Goal: Transaction & Acquisition: Purchase product/service

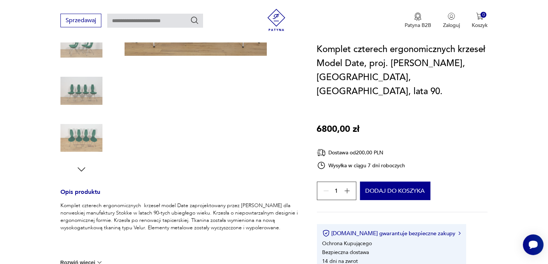
scroll to position [258, 0]
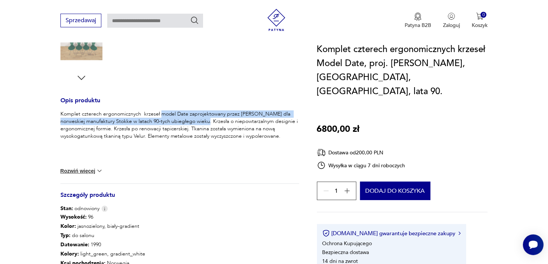
drag, startPoint x: 160, startPoint y: 107, endPoint x: 210, endPoint y: 114, distance: 50.2
click at [210, 114] on p "Komplet czterech ergonomicznych krzeseł model Date zaprojektowany przez [PERSON…" at bounding box center [179, 124] width 239 height 29
drag, startPoint x: 210, startPoint y: 114, endPoint x: 194, endPoint y: 112, distance: 15.9
click at [194, 112] on p "Komplet czterech ergonomicznych krzeseł model Date zaprojektowany przez [PERSON…" at bounding box center [179, 124] width 239 height 29
click at [162, 110] on p "Komplet czterech ergonomicznych krzeseł model Date zaprojektowany przez [PERSON…" at bounding box center [179, 124] width 239 height 29
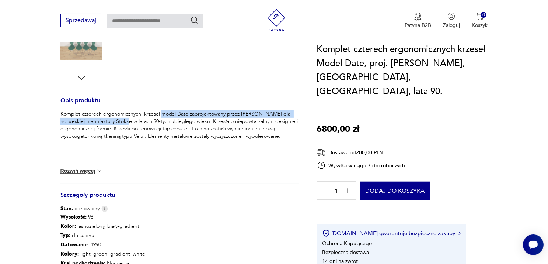
drag, startPoint x: 159, startPoint y: 109, endPoint x: 131, endPoint y: 114, distance: 28.8
click at [131, 114] on p "Komplet czterech ergonomicznych krzeseł model Date zaprojektowany przez [PERSON…" at bounding box center [179, 124] width 239 height 29
copy p "model Date zaprojektowany przez [PERSON_NAME] dla norweskiej manufaktury Stokke"
